Goal: Task Accomplishment & Management: Use online tool/utility

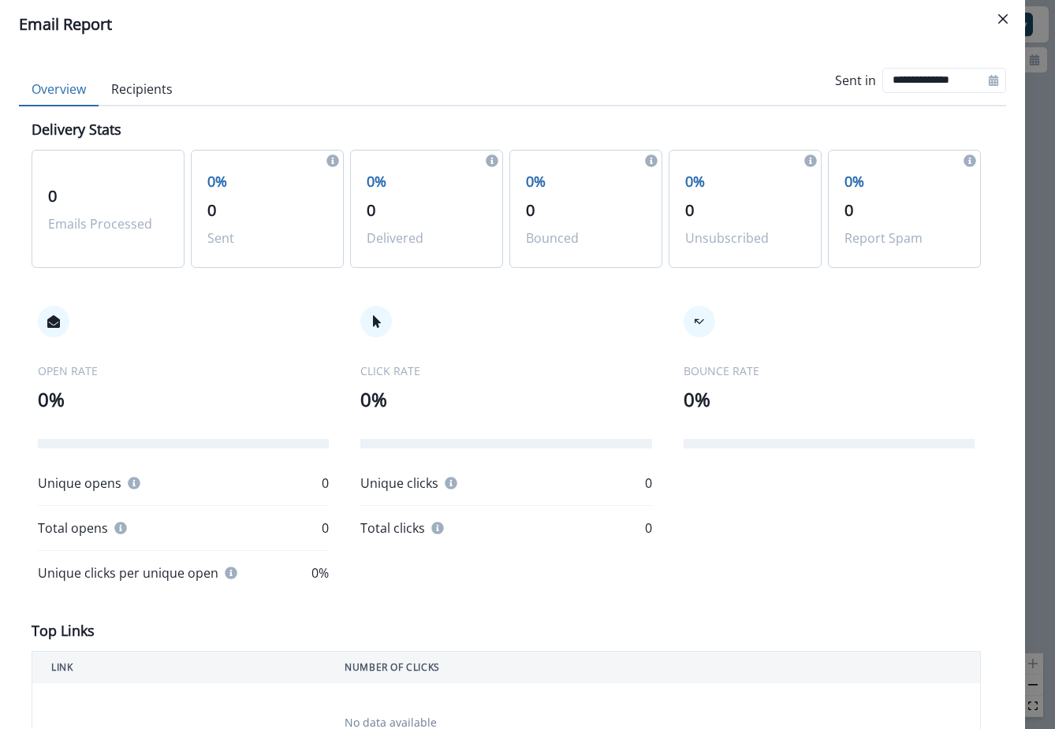
scroll to position [58, 0]
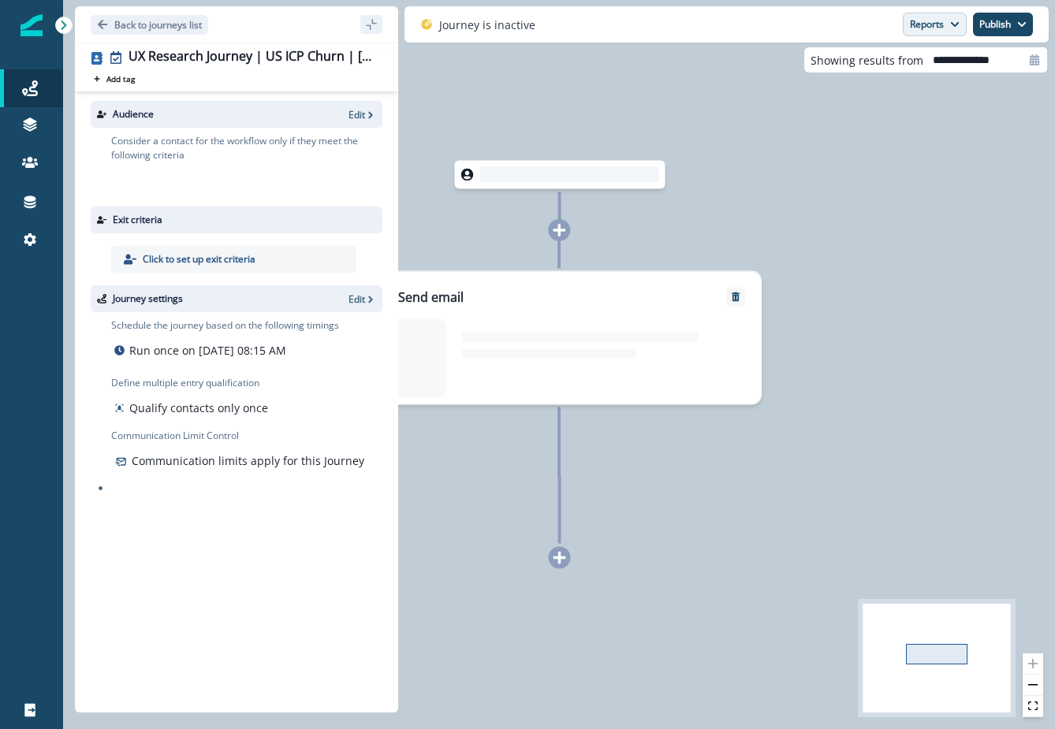
click at [911, 26] on button "Reports" at bounding box center [935, 25] width 64 height 24
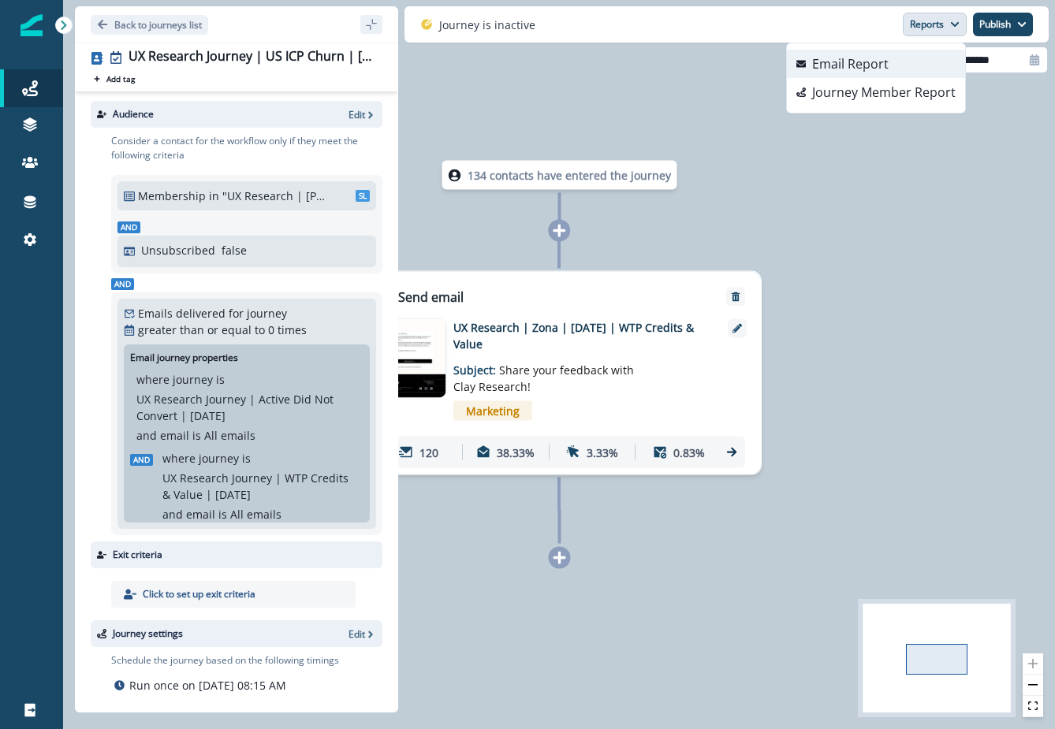
click at [853, 67] on p "Email Report" at bounding box center [850, 63] width 76 height 19
